Goal: Communication & Community: Answer question/provide support

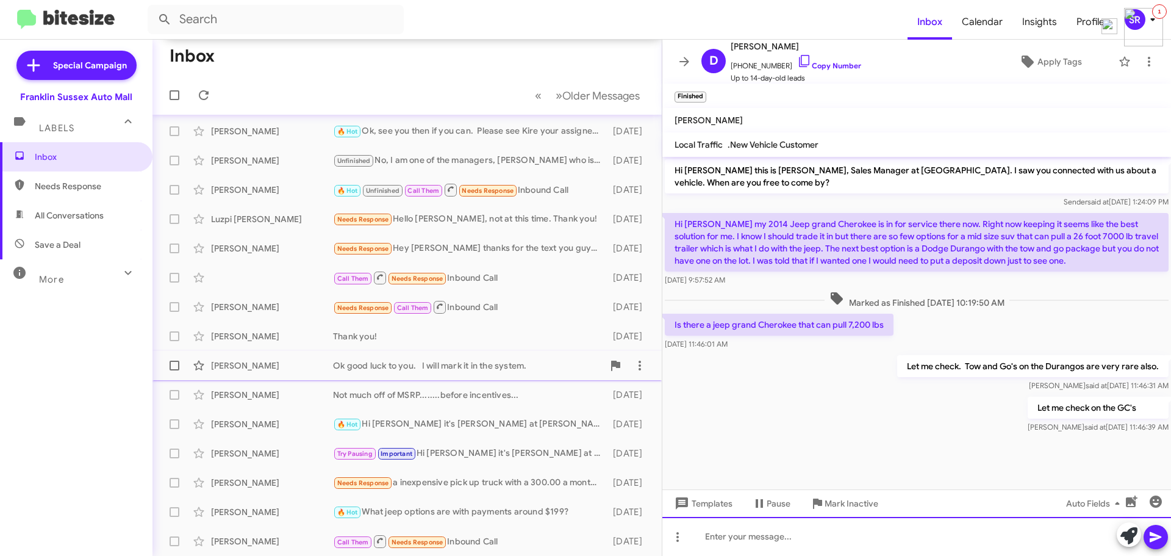
scroll to position [210, 0]
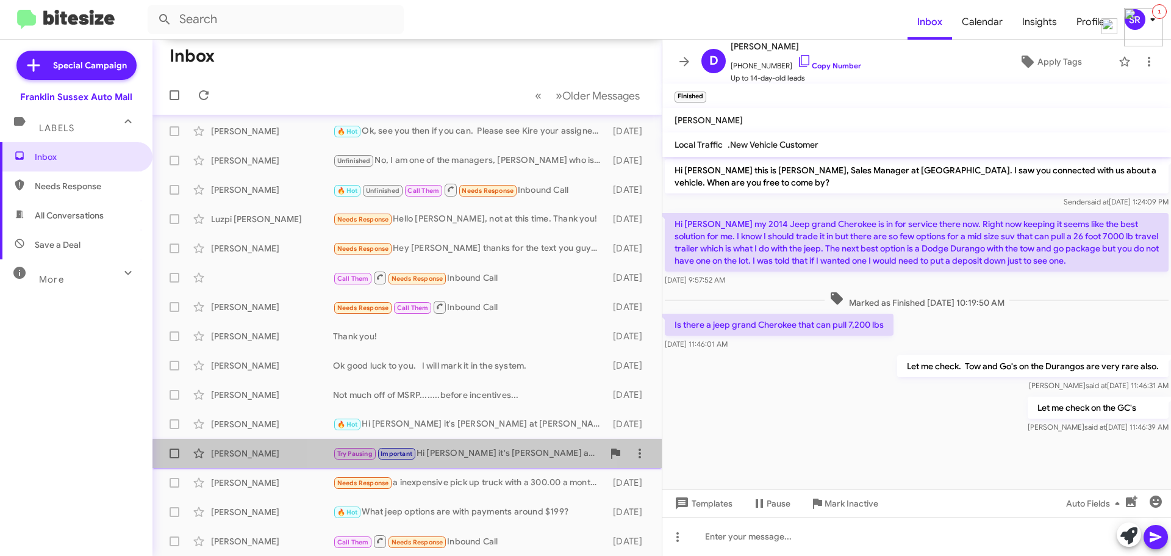
click at [455, 459] on div "Try Pausing Important Hi [PERSON_NAME] it's [PERSON_NAME] at [PERSON_NAME][GEOG…" at bounding box center [468, 454] width 270 height 14
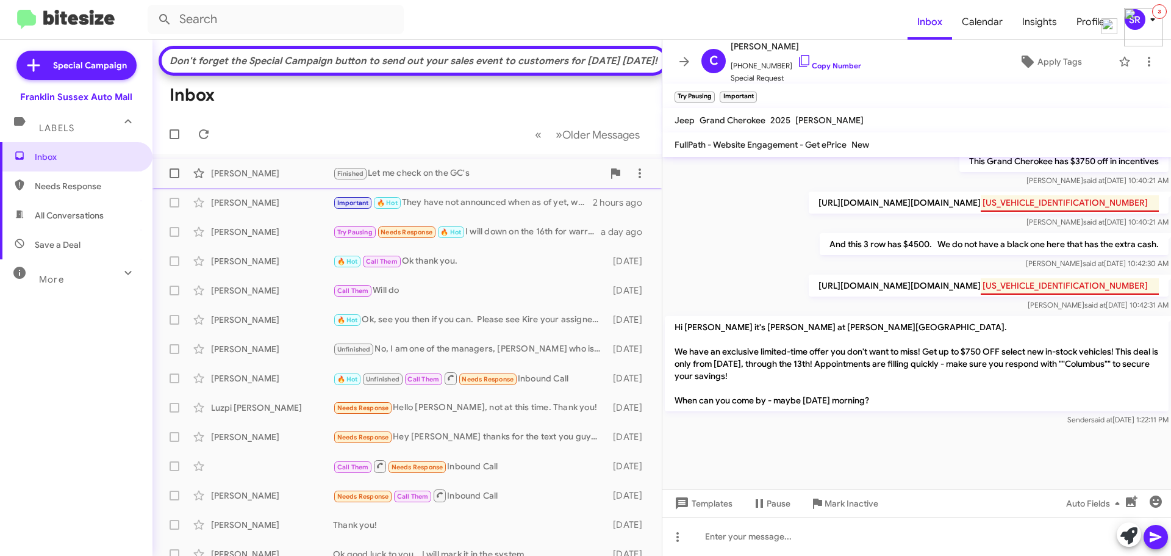
click at [408, 181] on div "Finished Let me check on the GC's" at bounding box center [468, 174] width 270 height 14
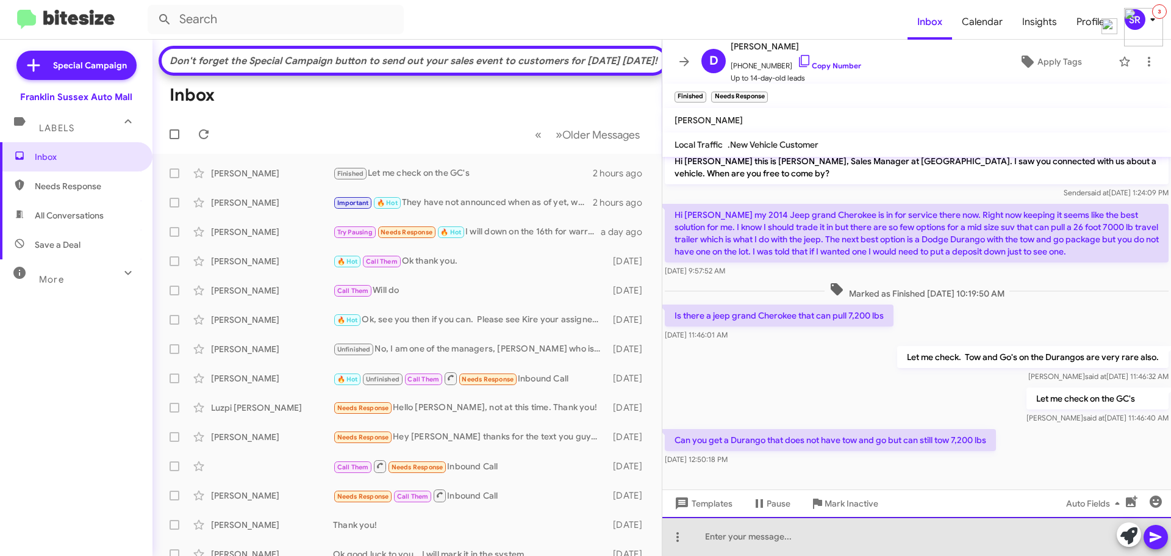
click at [717, 539] on div at bounding box center [917, 536] width 509 height 39
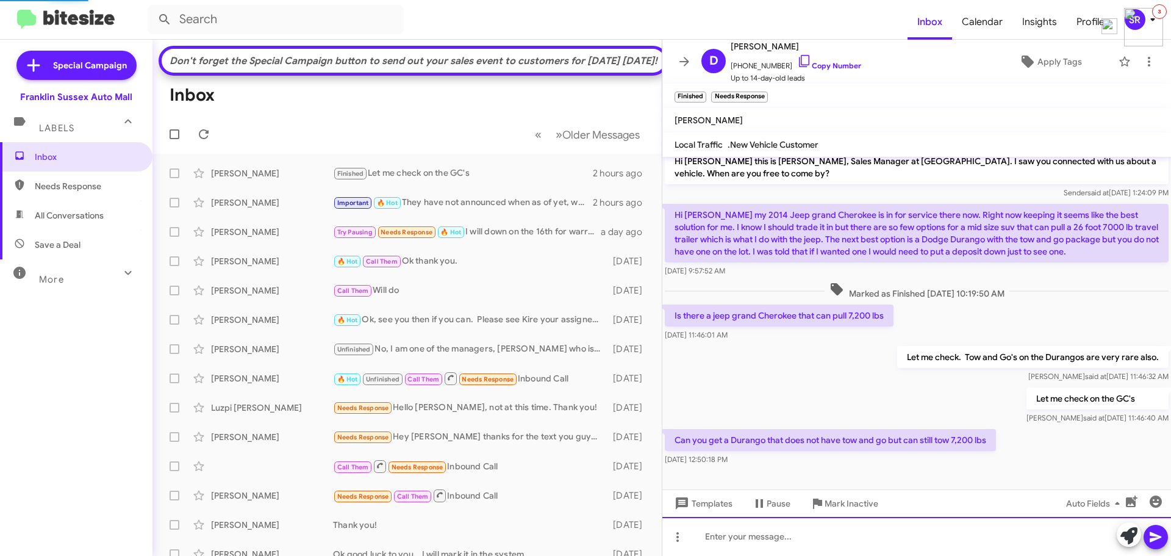
scroll to position [54, 0]
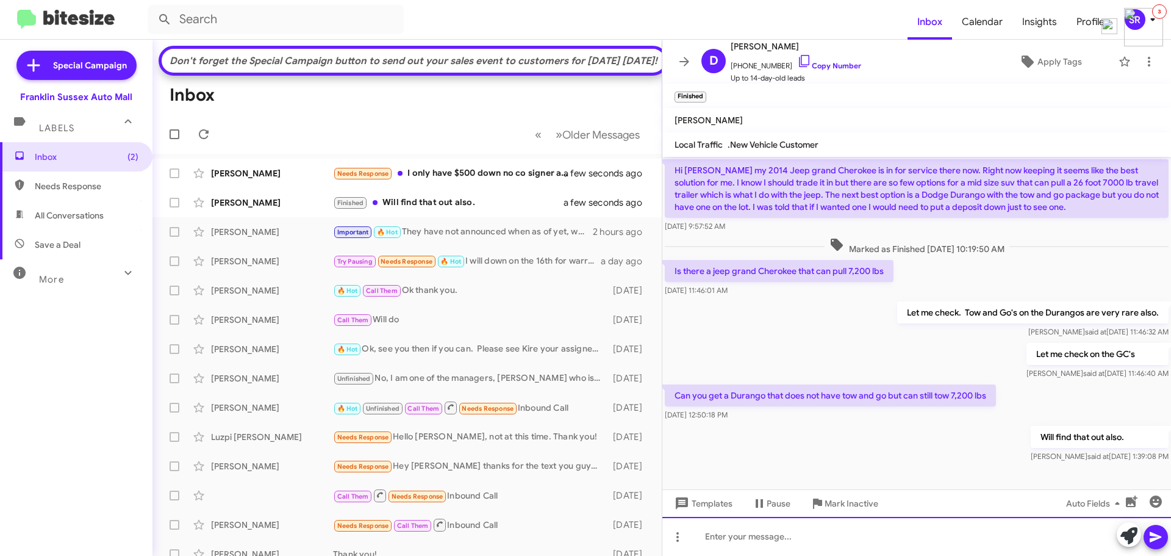
click at [791, 527] on div at bounding box center [917, 536] width 509 height 39
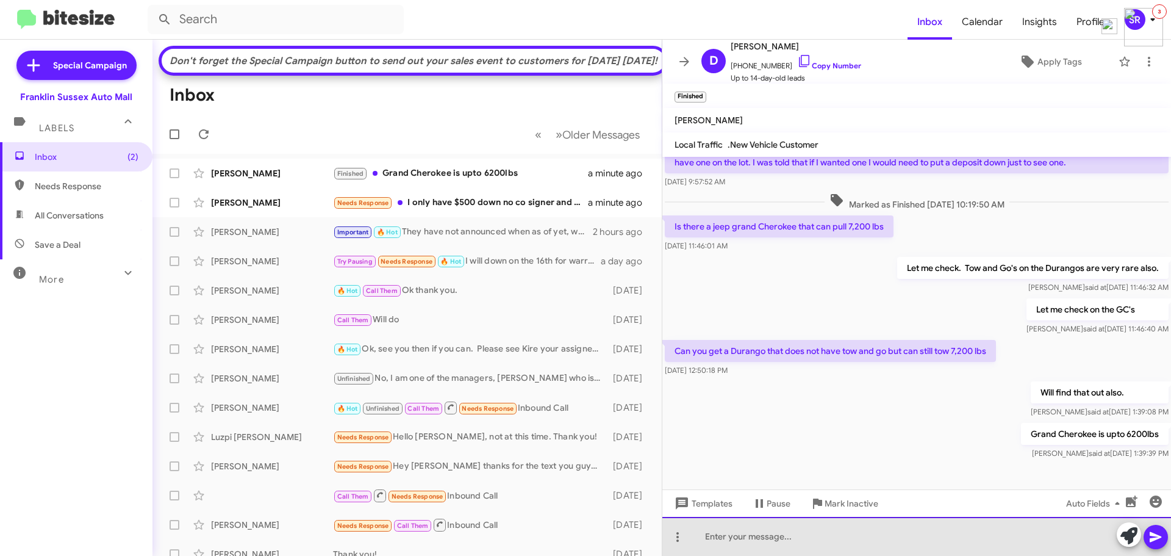
click at [756, 534] on div at bounding box center [917, 536] width 509 height 39
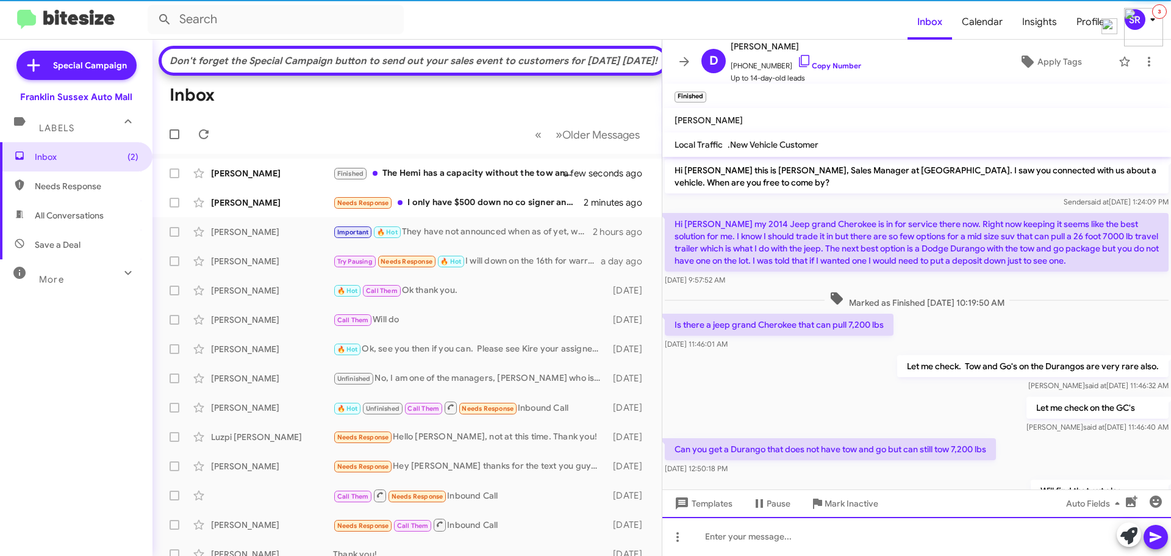
scroll to position [143, 0]
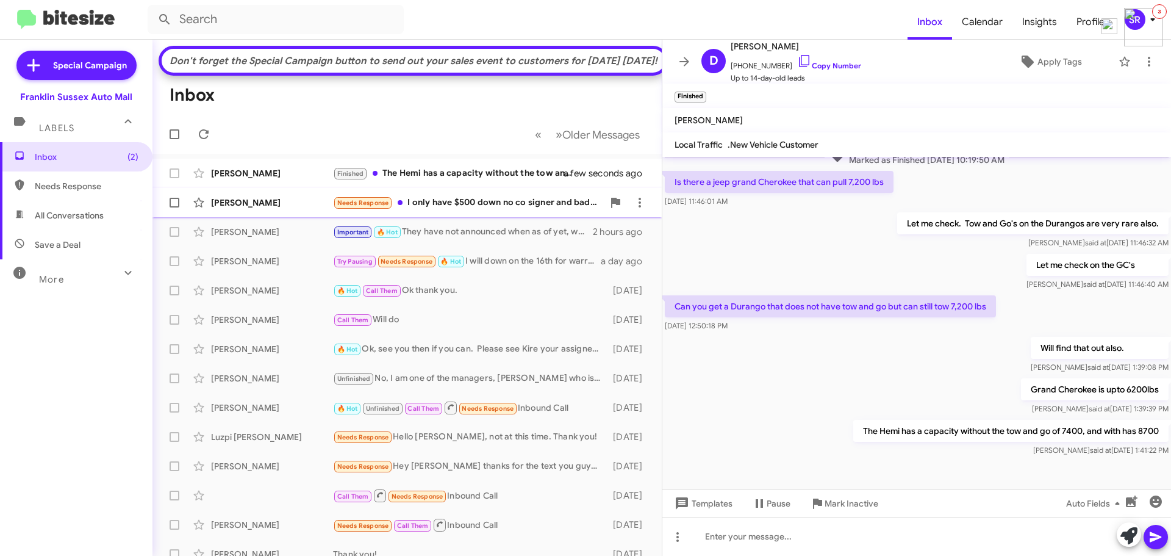
click at [454, 210] on div "Needs Response I only have $500 down no co signer and bad credit" at bounding box center [468, 203] width 270 height 14
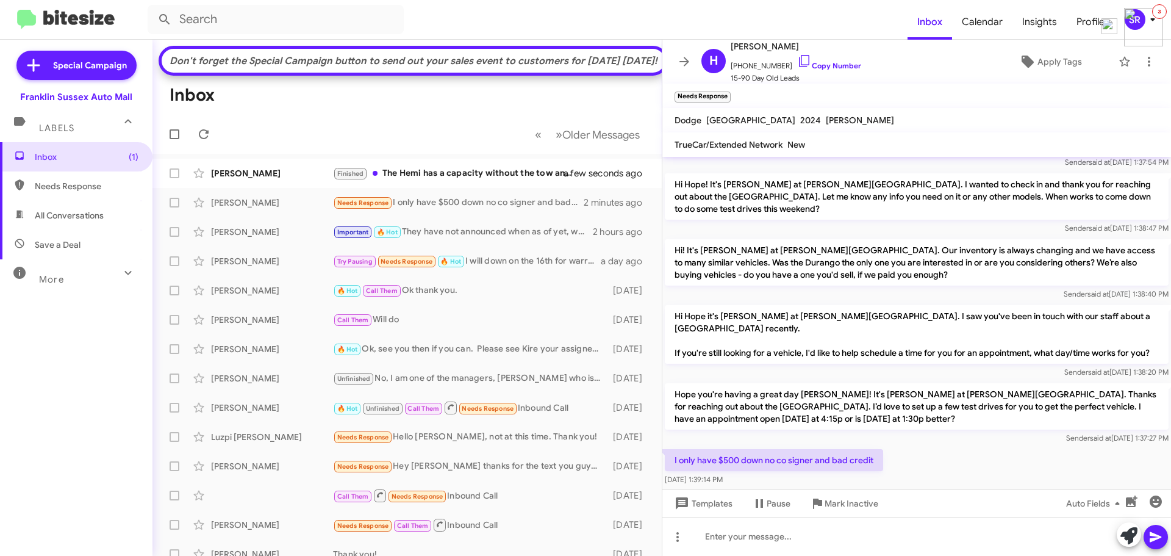
scroll to position [393, 0]
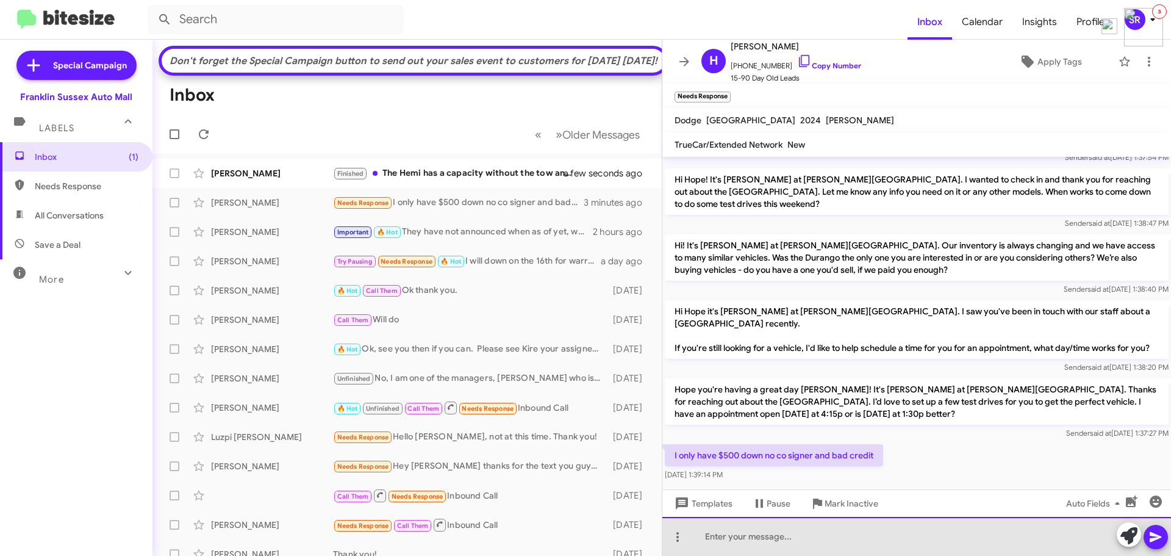
click at [861, 530] on div at bounding box center [917, 536] width 509 height 39
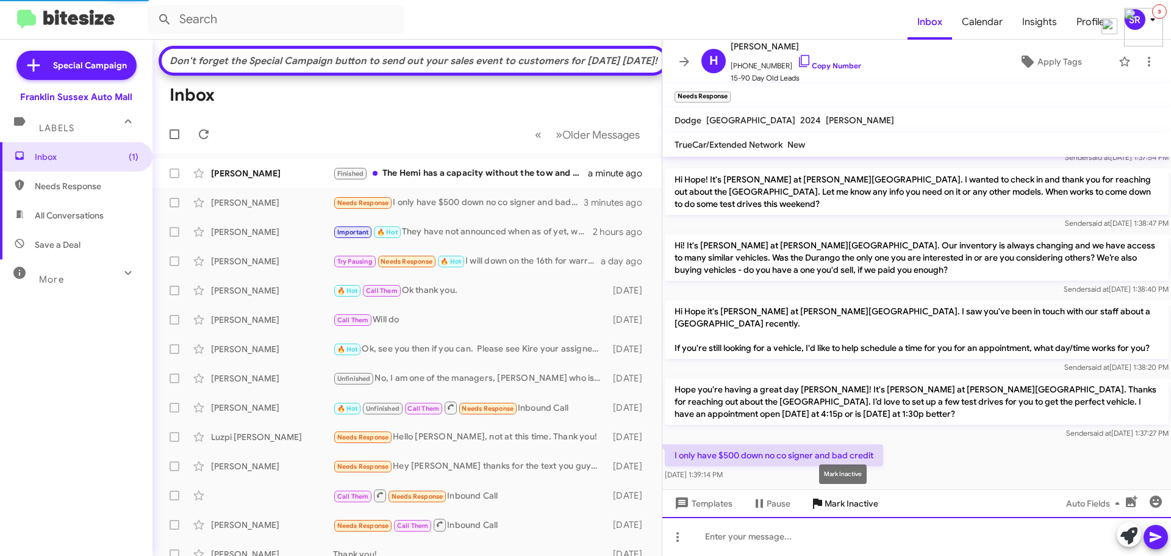
scroll to position [0, 0]
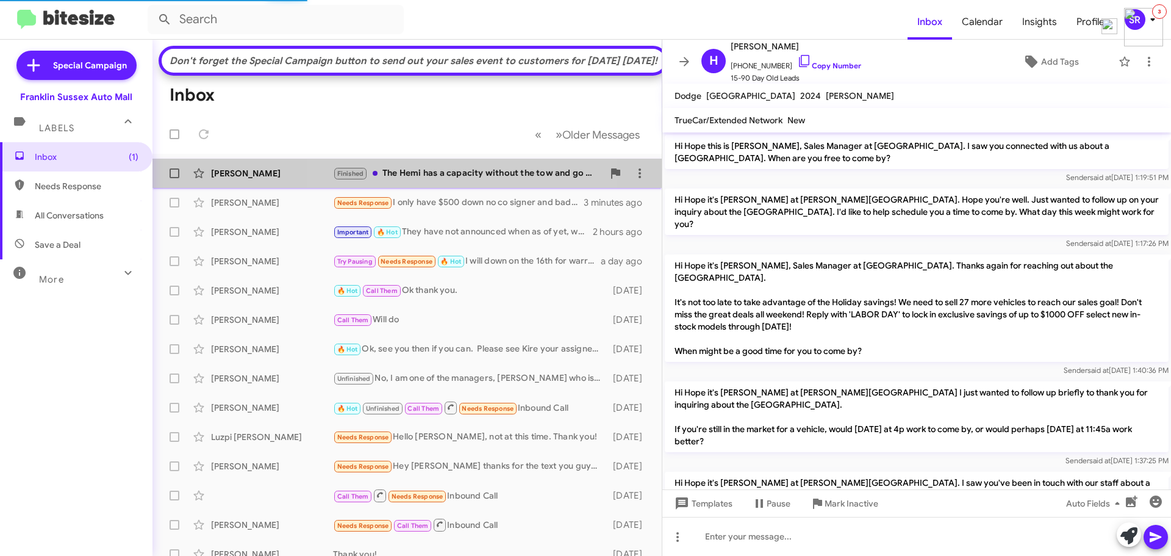
click at [433, 181] on div "Finished The Hemi has a capacity without the tow and go of 7400, and with has 8…" at bounding box center [468, 174] width 270 height 14
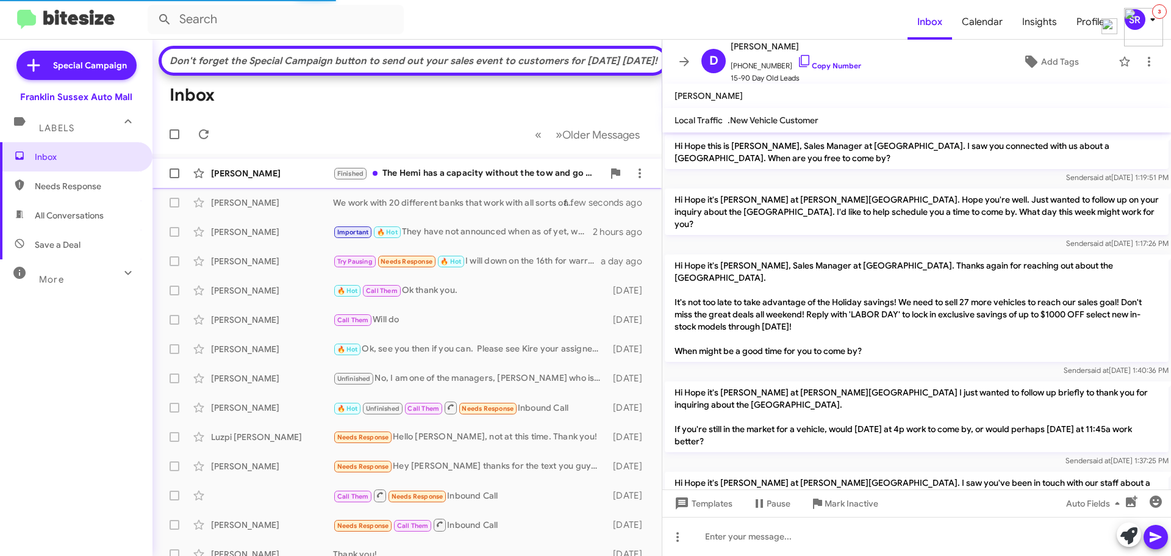
scroll to position [118, 0]
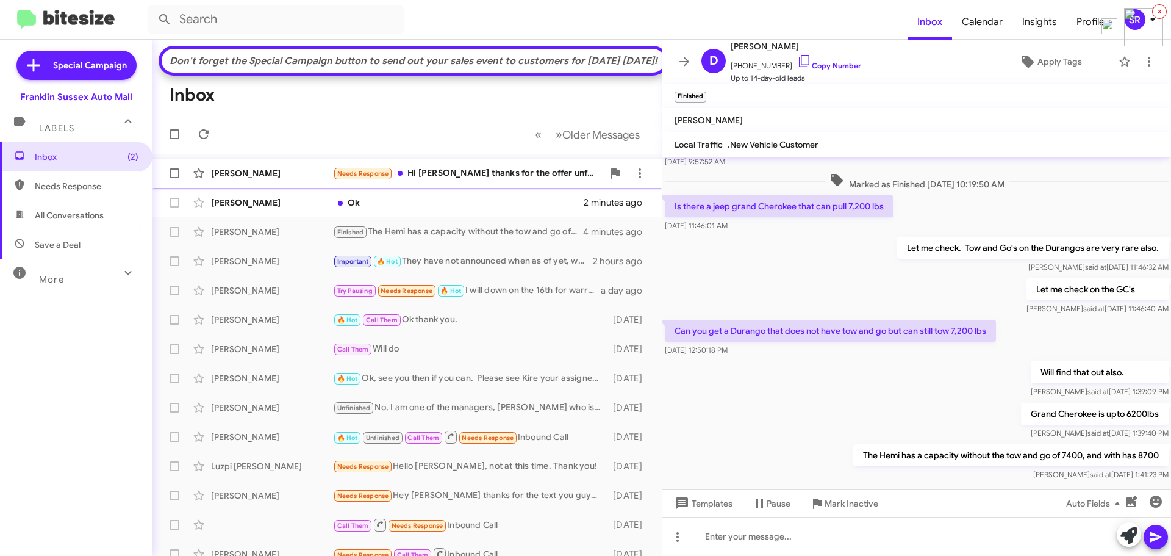
click at [519, 181] on div "Needs Response Hi [PERSON_NAME] thanks for the offer unfortunately I'm totally …" at bounding box center [468, 174] width 270 height 14
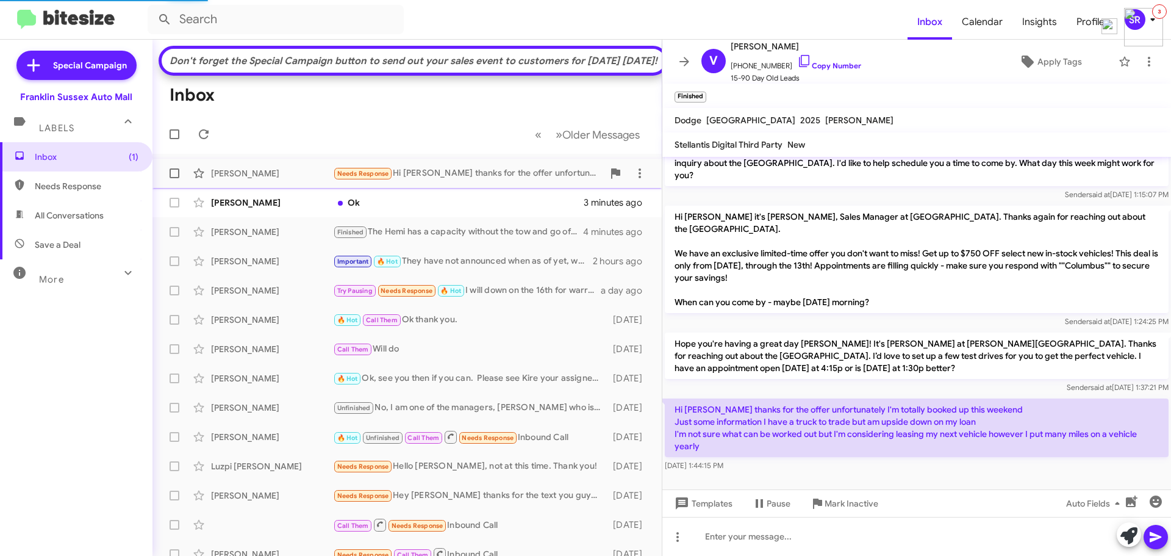
scroll to position [49, 0]
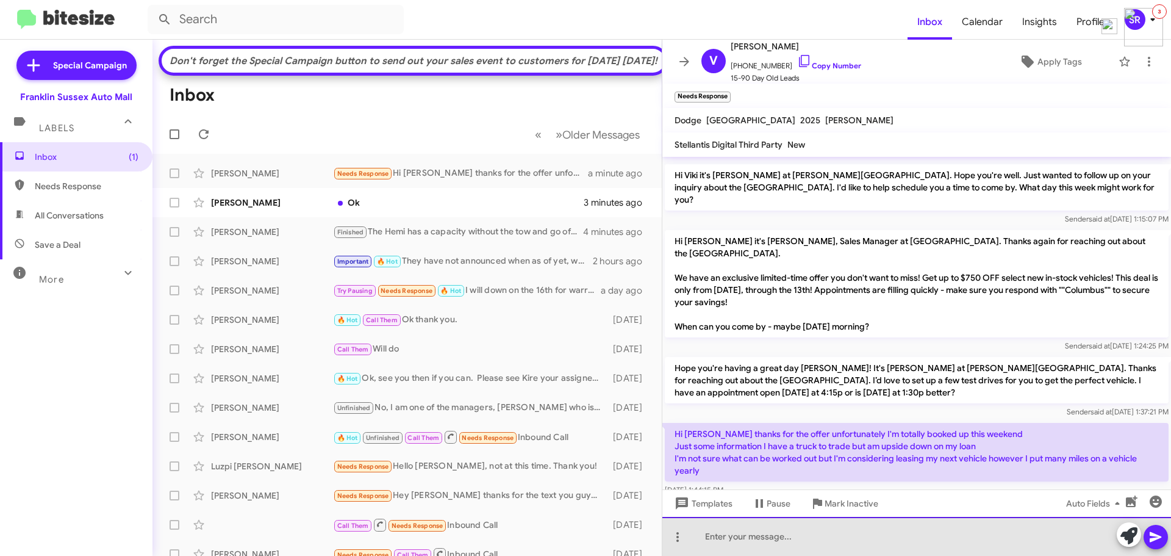
click at [752, 541] on div at bounding box center [917, 536] width 509 height 39
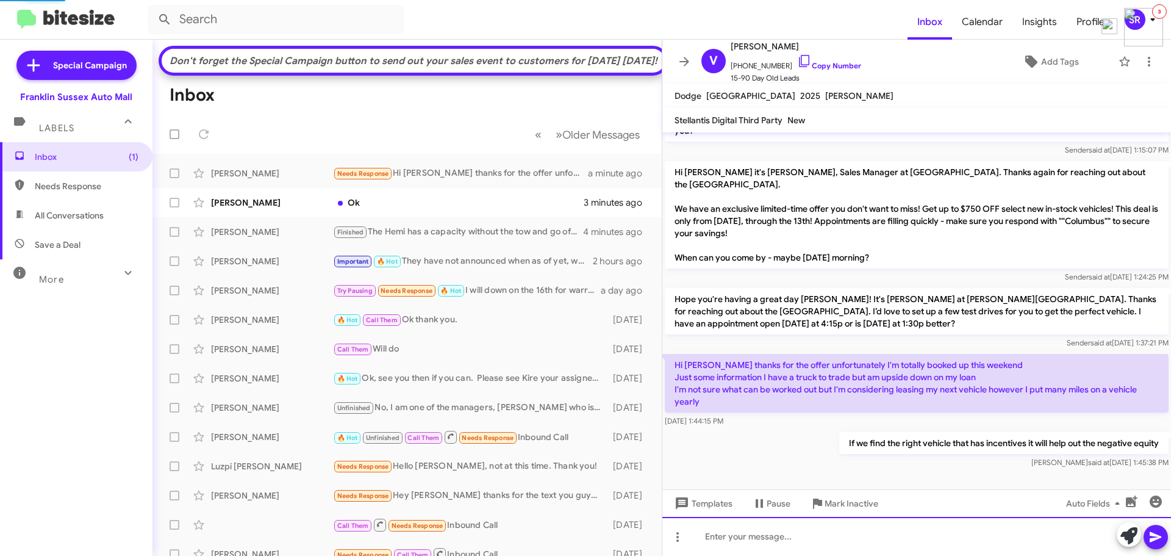
scroll to position [69, 0]
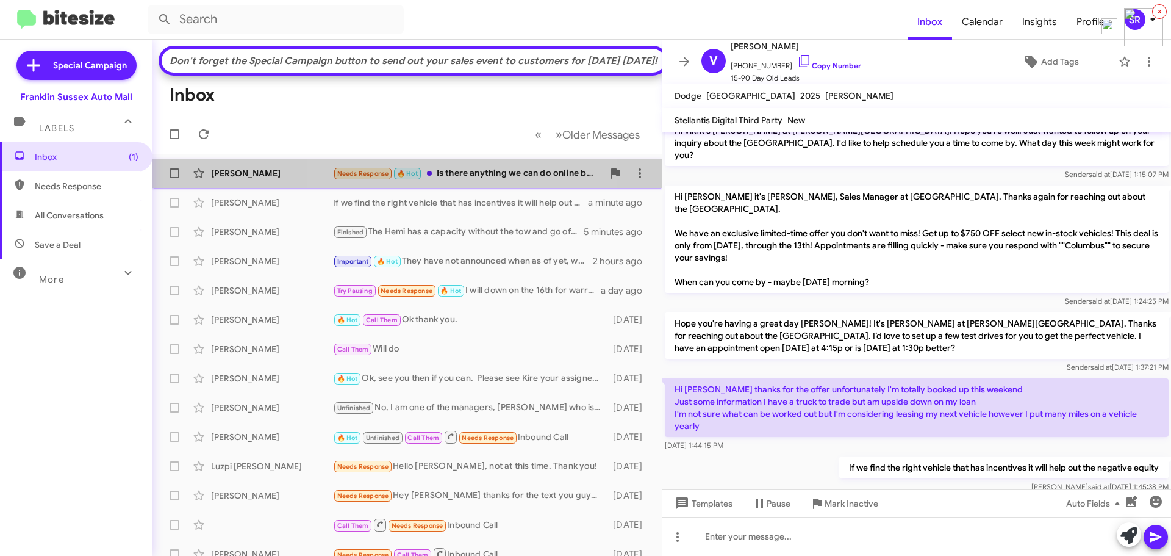
click at [456, 181] on div "Needs Response 🔥 Hot Is there anything we can do online before I come there" at bounding box center [468, 174] width 270 height 14
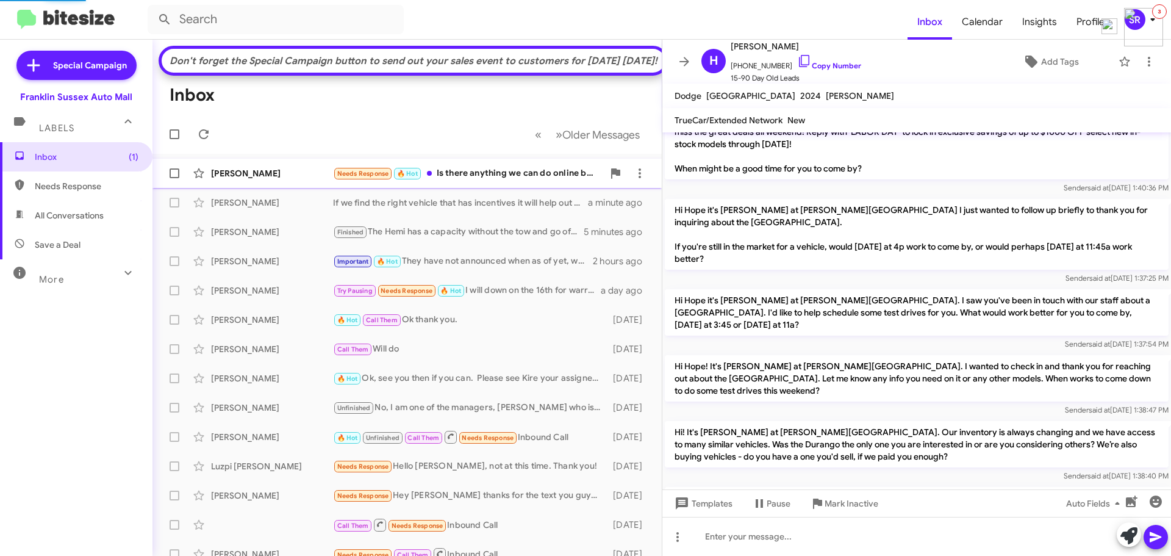
scroll to position [395, 0]
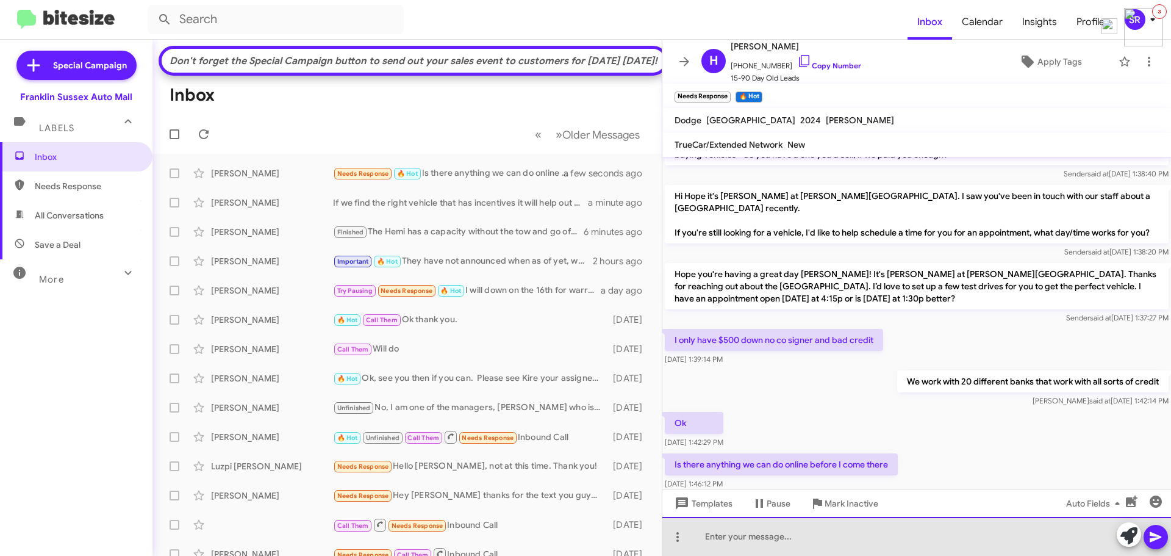
click at [791, 528] on div at bounding box center [917, 536] width 509 height 39
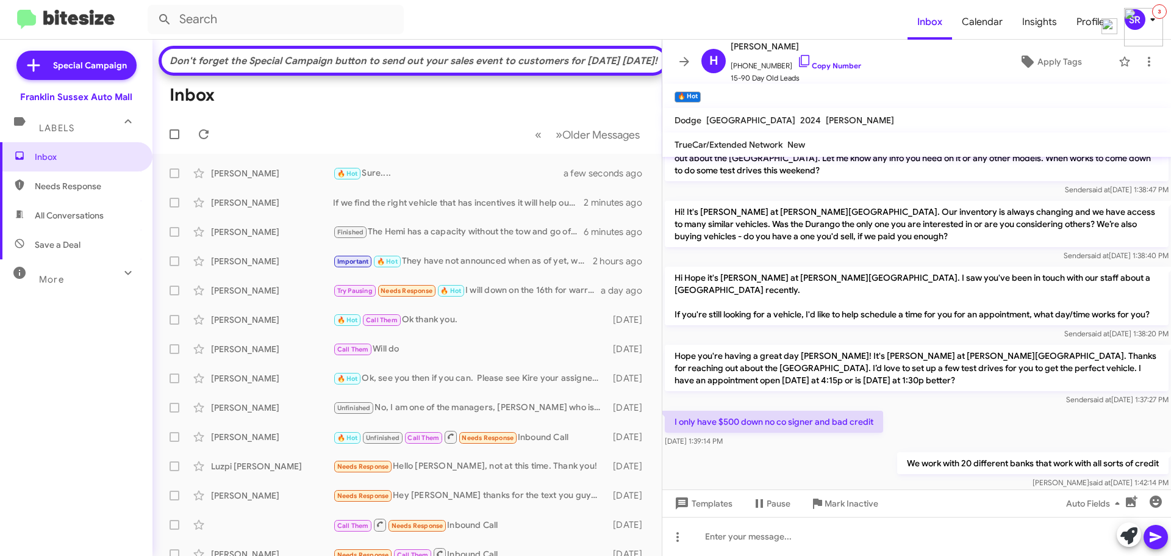
scroll to position [572, 0]
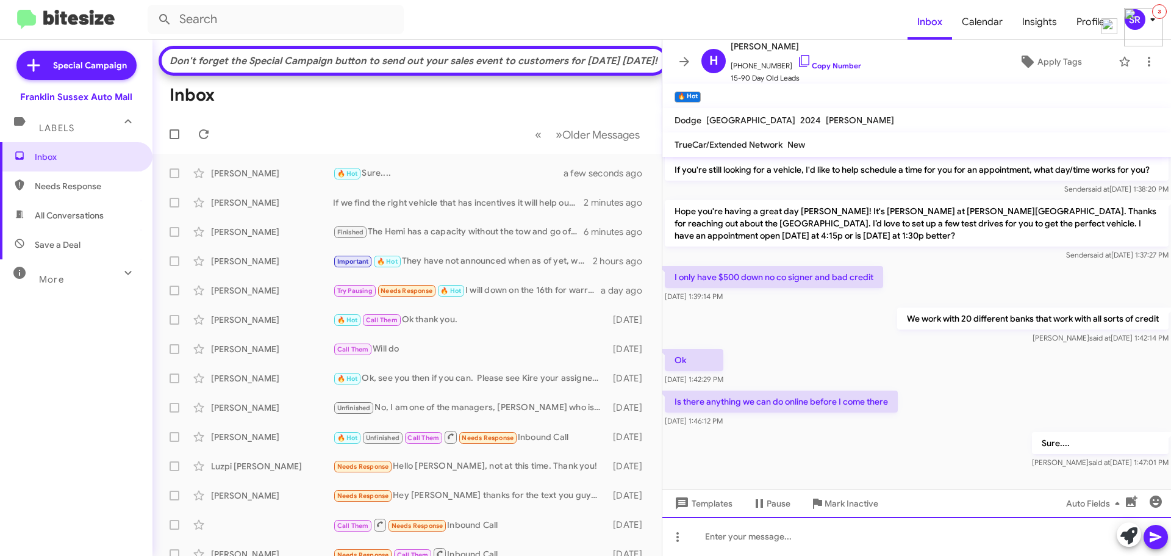
click at [764, 532] on div at bounding box center [917, 536] width 509 height 39
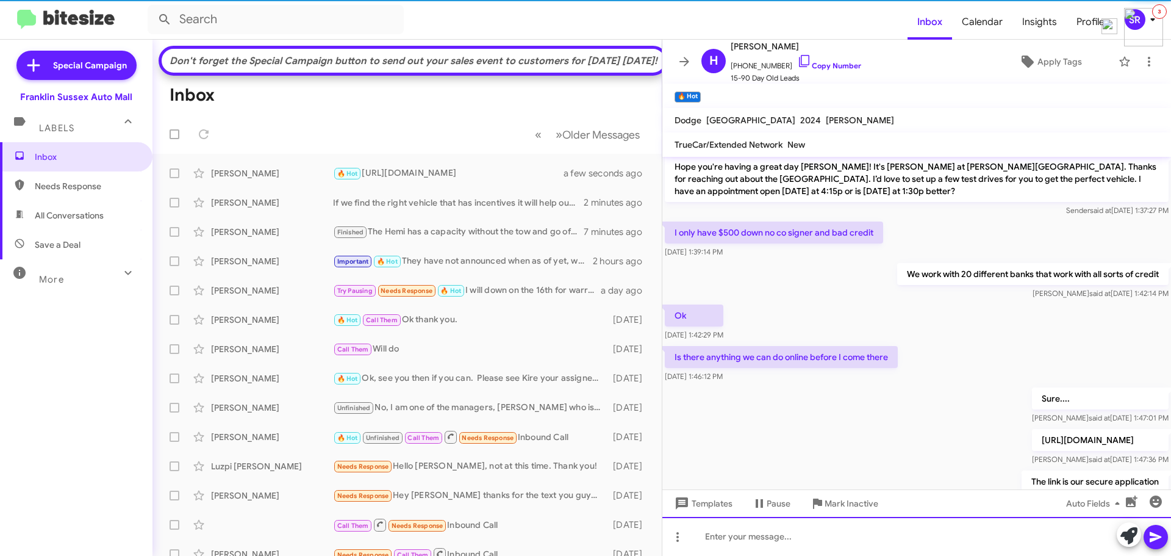
scroll to position [0, 0]
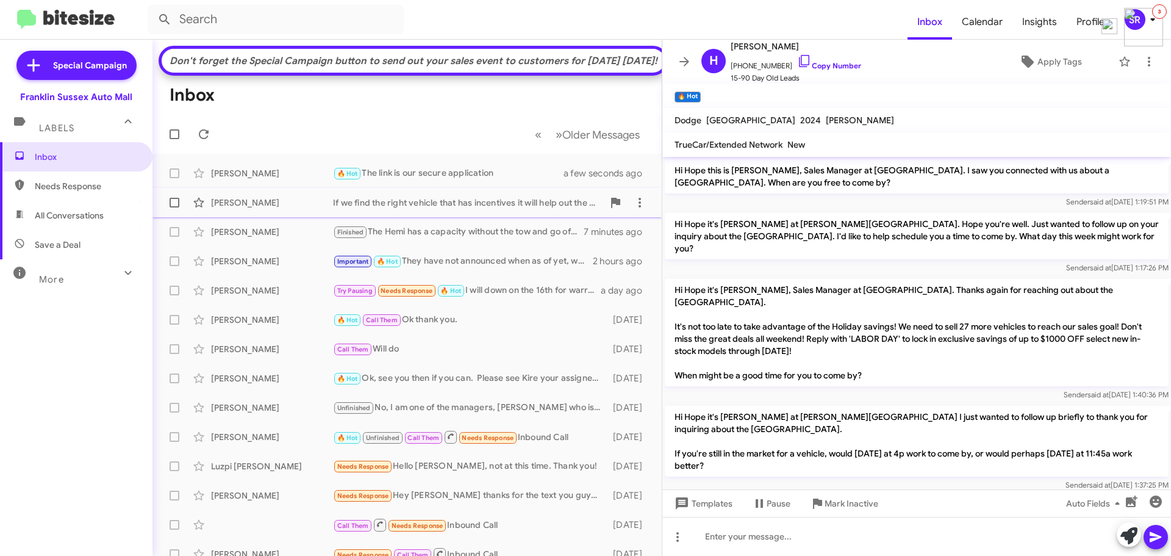
click at [392, 209] on div "If we find the right vehicle that has incentives it will help out the negative …" at bounding box center [468, 202] width 270 height 12
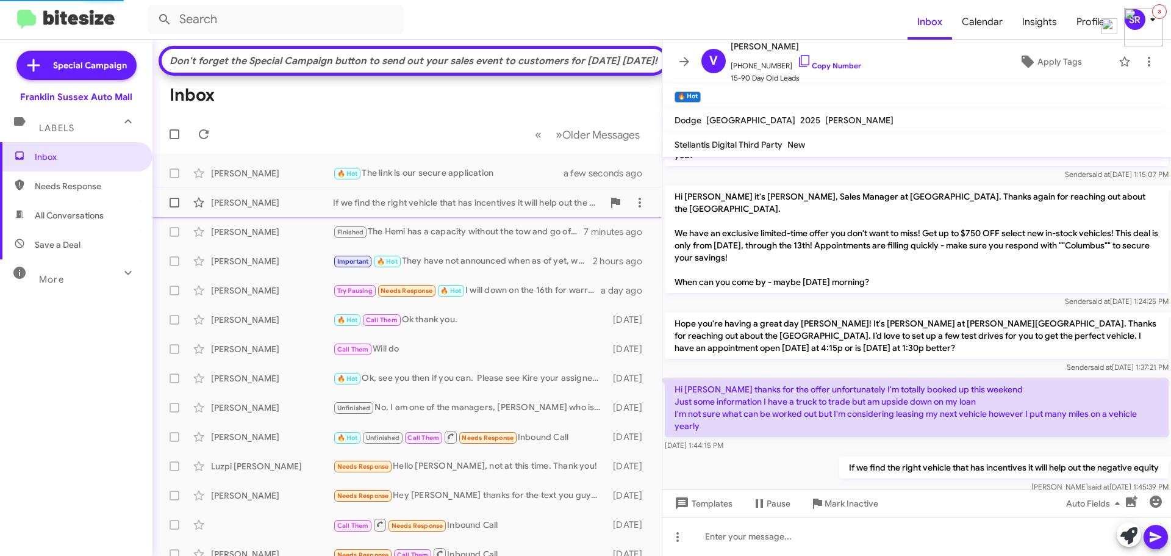
scroll to position [69, 0]
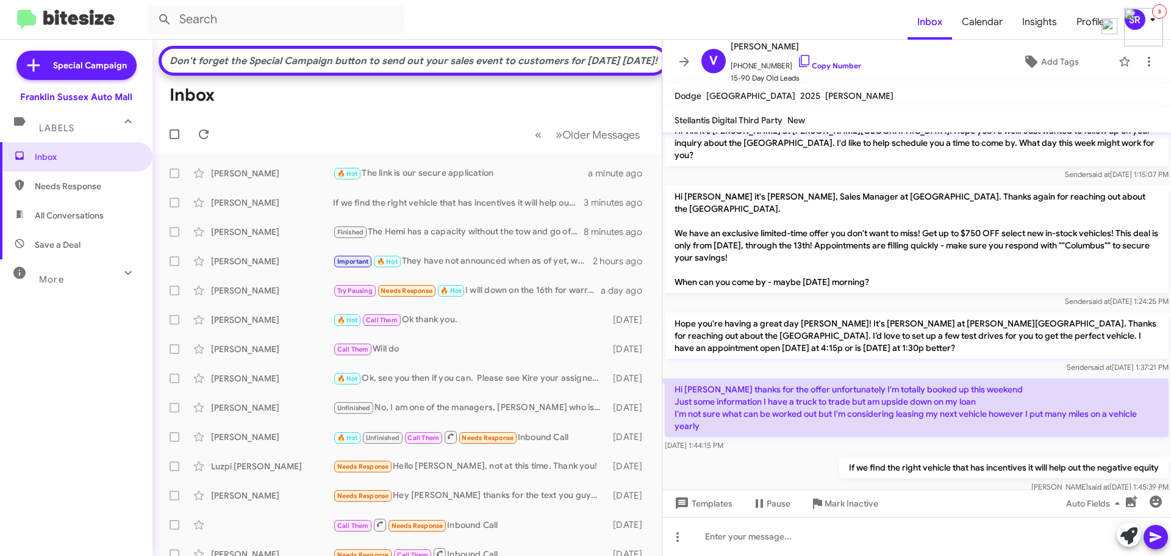
click at [105, 216] on span "All Conversations" at bounding box center [76, 215] width 153 height 29
type input "in:all-conversations"
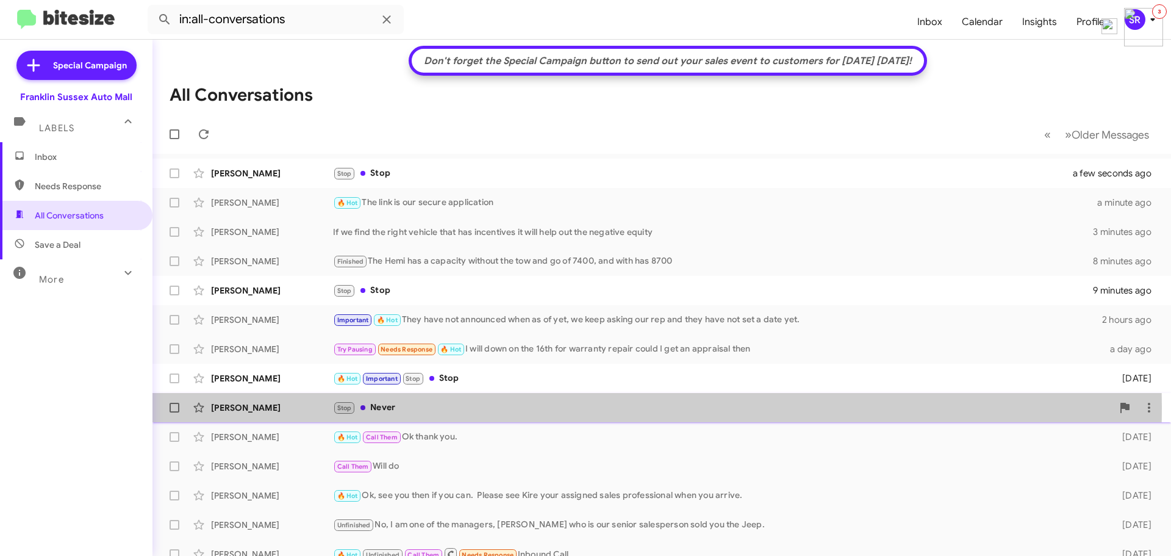
click at [404, 407] on div "Stop Never" at bounding box center [723, 408] width 780 height 14
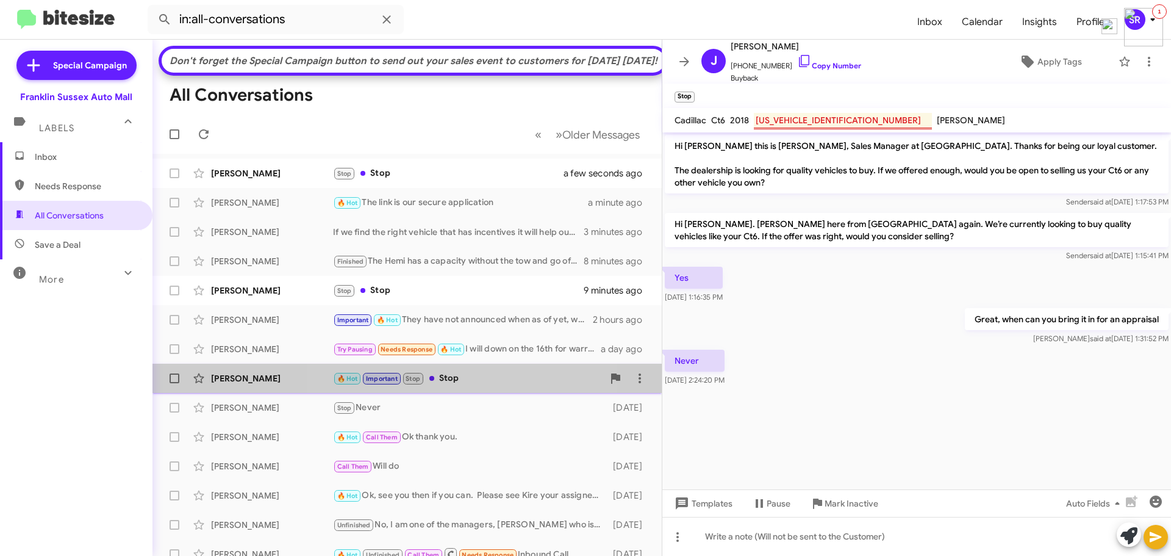
click at [461, 386] on div "🔥 Hot Important Stop Stop" at bounding box center [468, 379] width 270 height 14
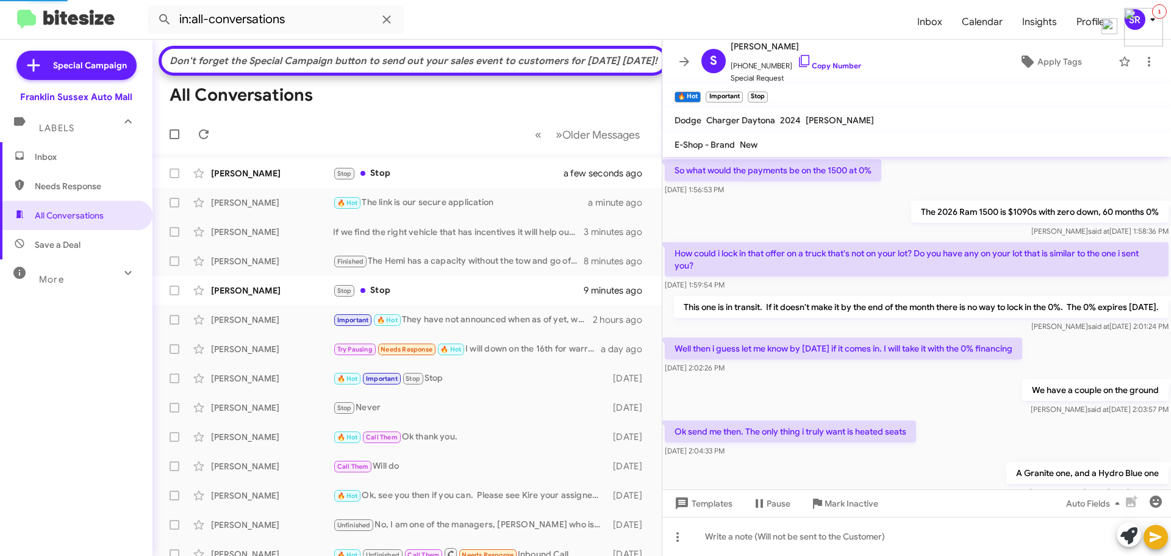
scroll to position [61, 0]
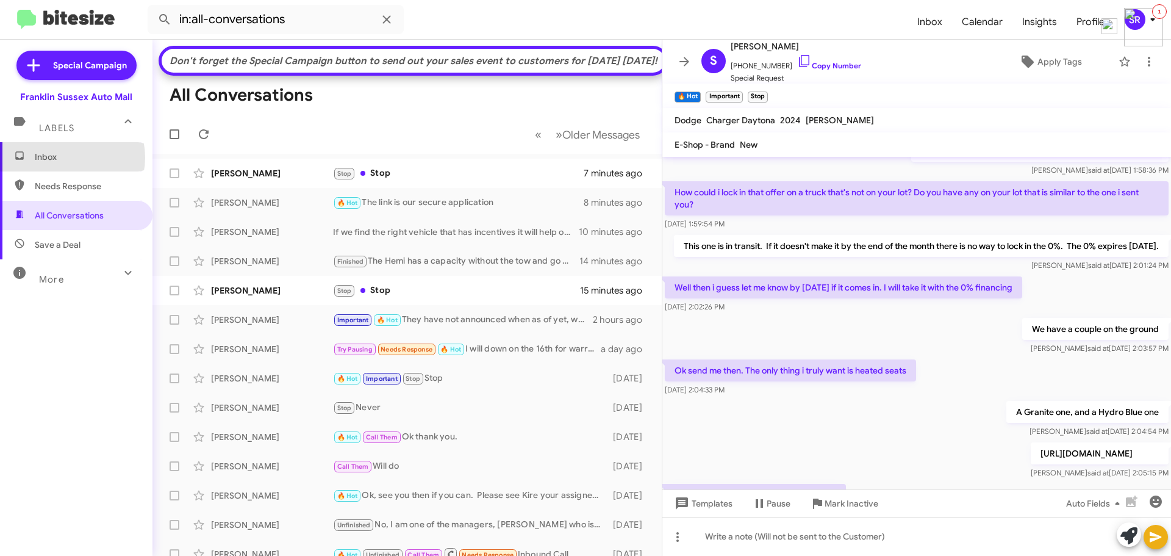
click at [69, 157] on span "Inbox" at bounding box center [87, 157] width 104 height 12
